Goal: Check status

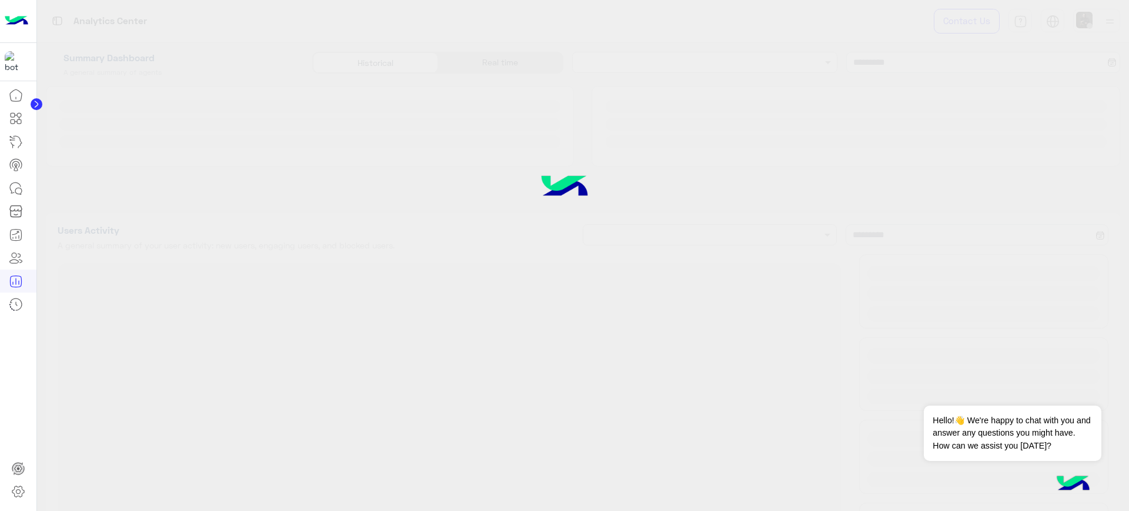
type input "**********"
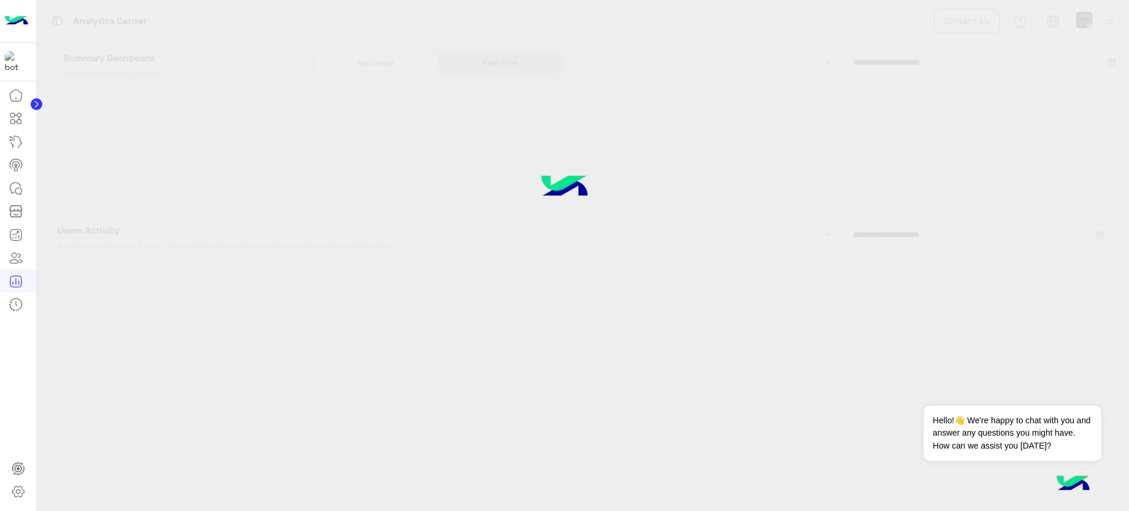
type input "**********"
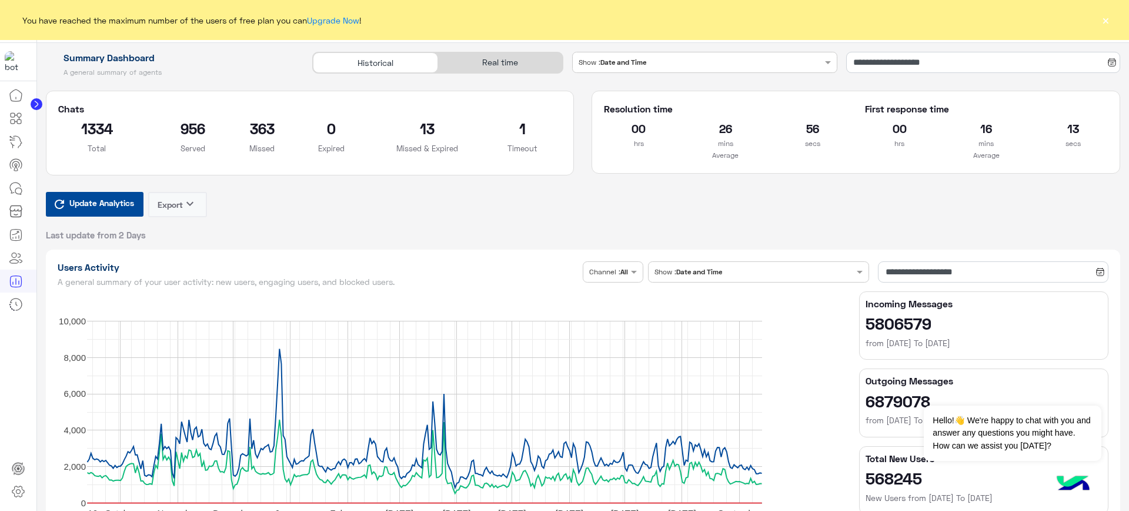
type input "**********"
